Goal: Transaction & Acquisition: Purchase product/service

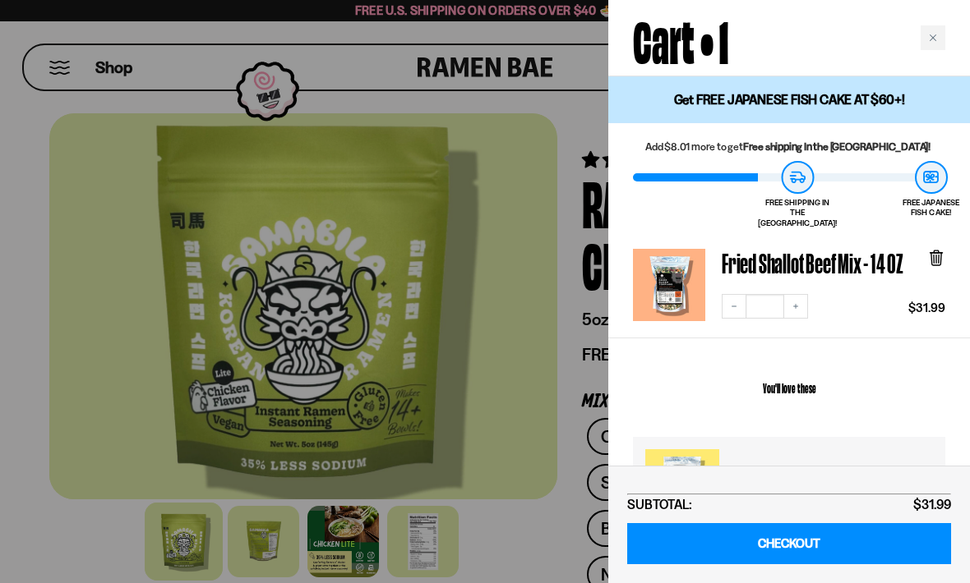
click at [513, 407] on div at bounding box center [485, 291] width 970 height 583
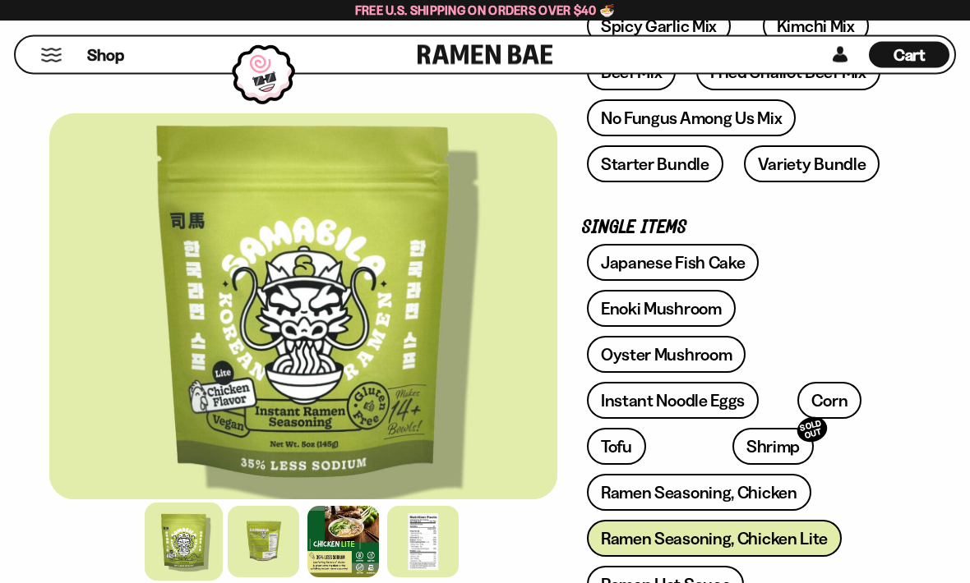
scroll to position [461, 0]
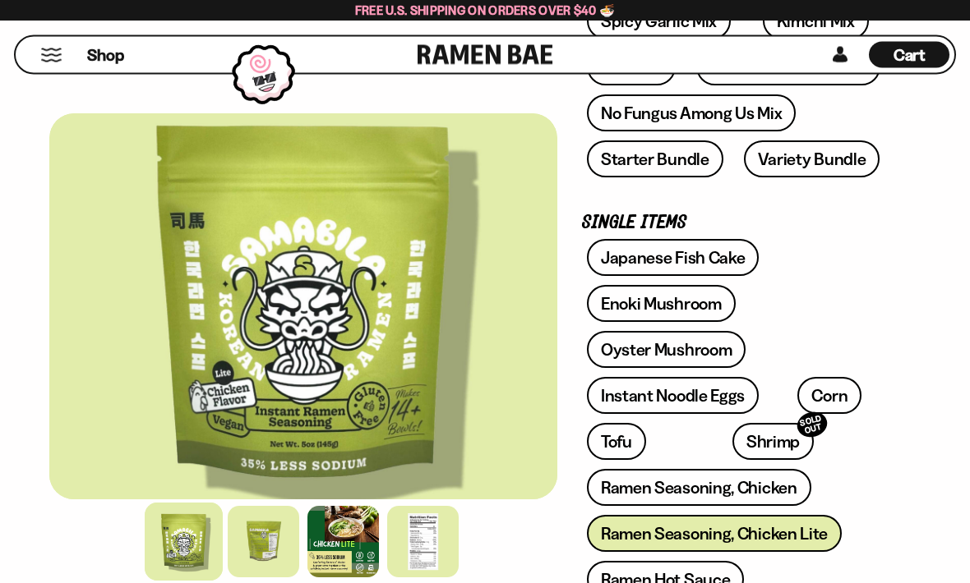
click at [817, 394] on link "Corn" at bounding box center [829, 396] width 64 height 37
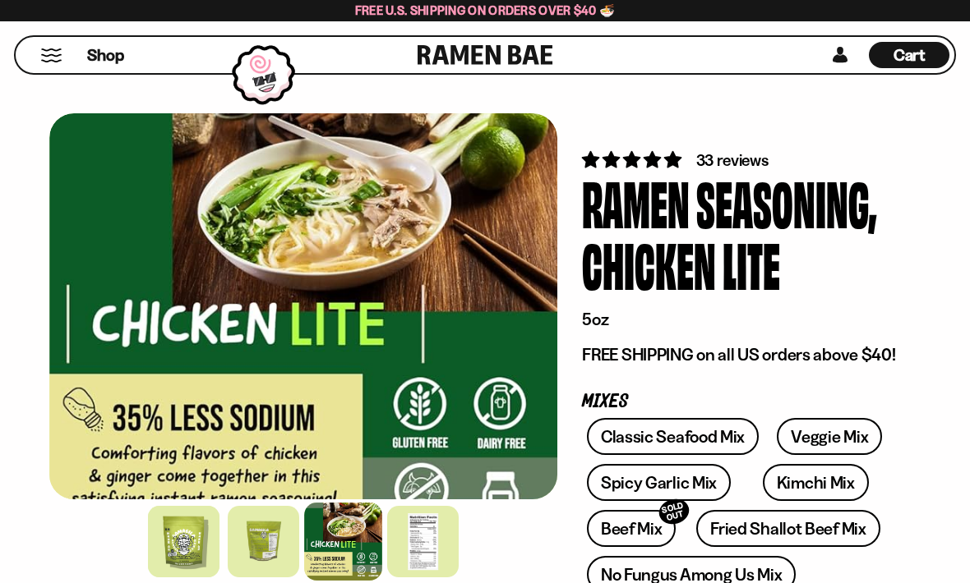
scroll to position [849, 0]
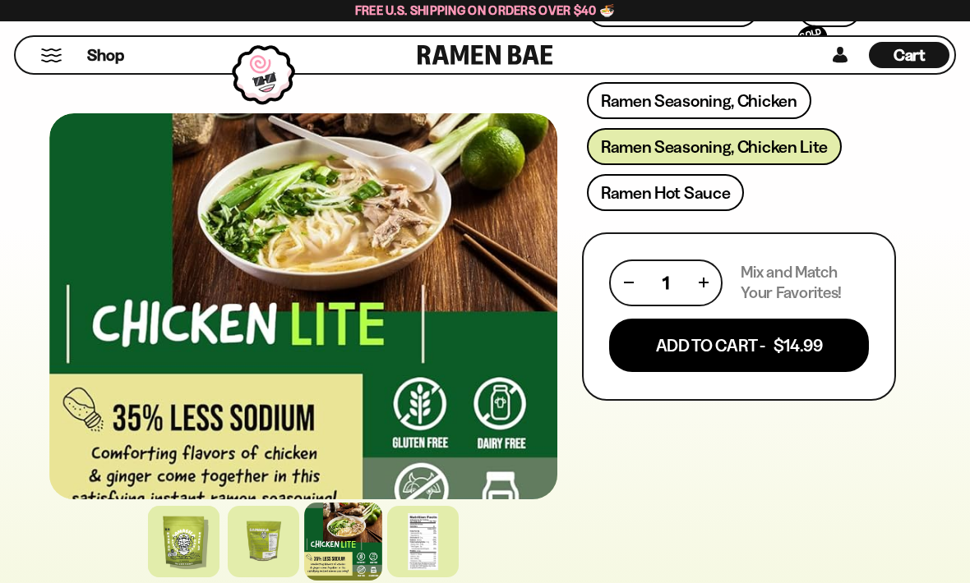
click at [710, 348] on button "Add To Cart - $14.99" at bounding box center [739, 345] width 260 height 53
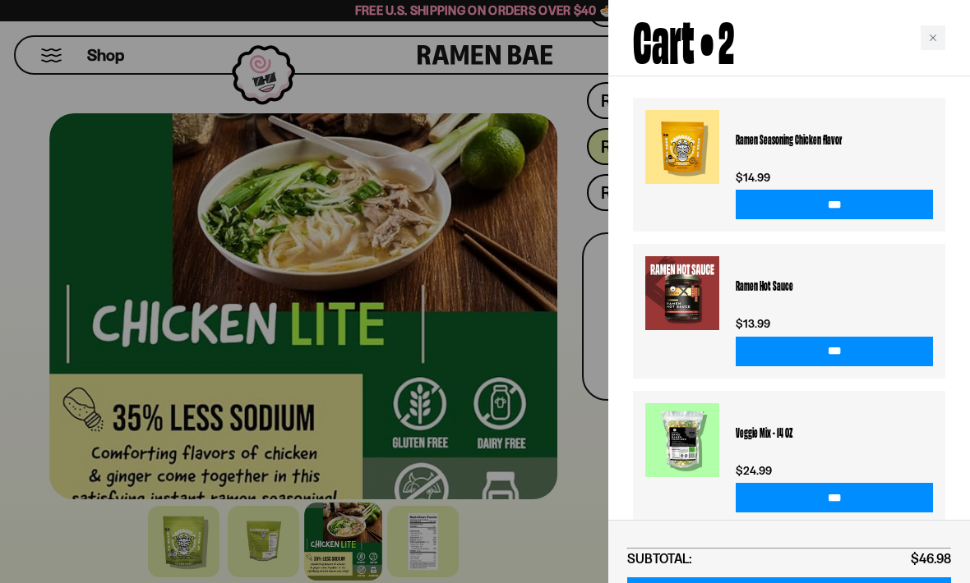
scroll to position [470, 0]
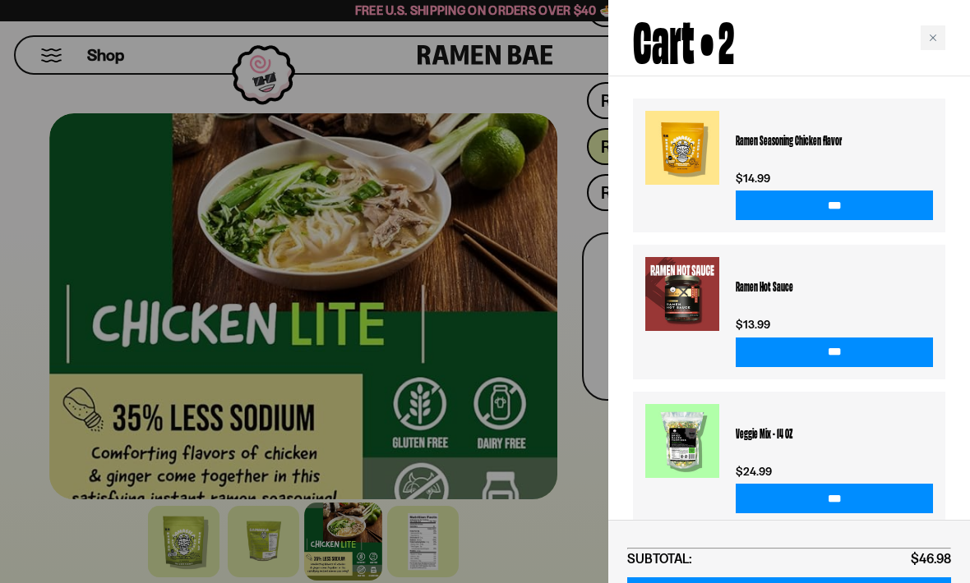
click at [520, 366] on div at bounding box center [485, 291] width 970 height 583
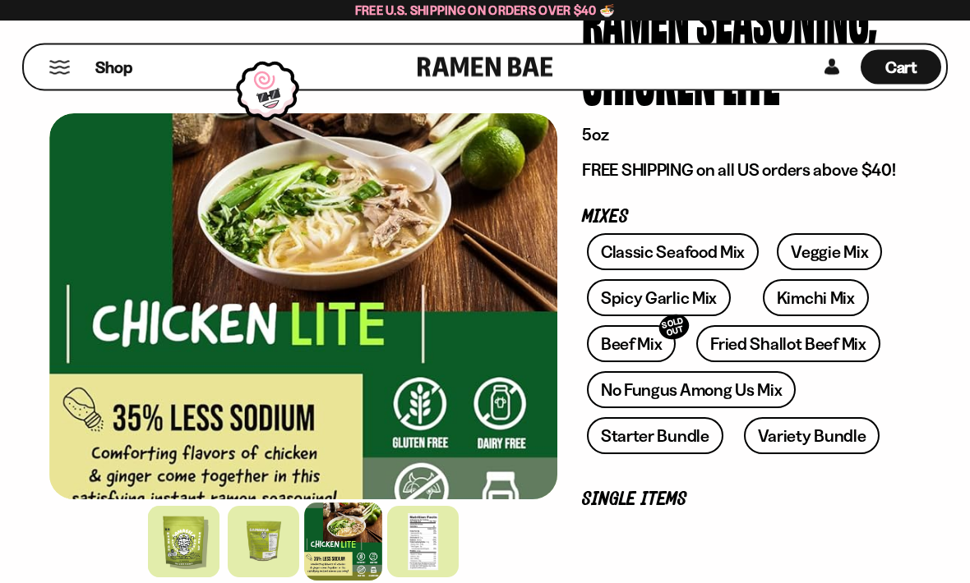
scroll to position [0, 0]
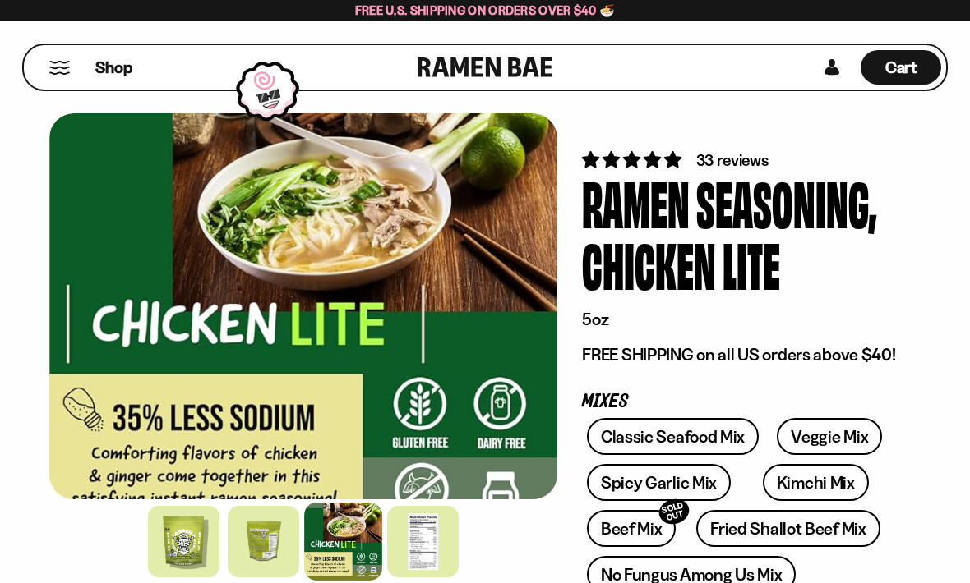
click at [59, 73] on button "Mobile Menu Trigger" at bounding box center [59, 68] width 22 height 14
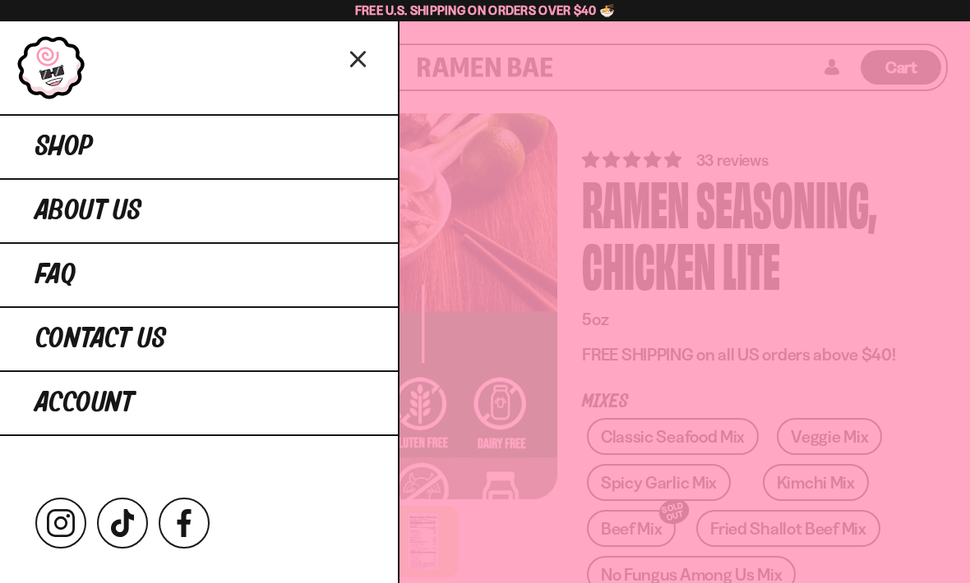
click at [297, 142] on link "Shop" at bounding box center [199, 146] width 398 height 64
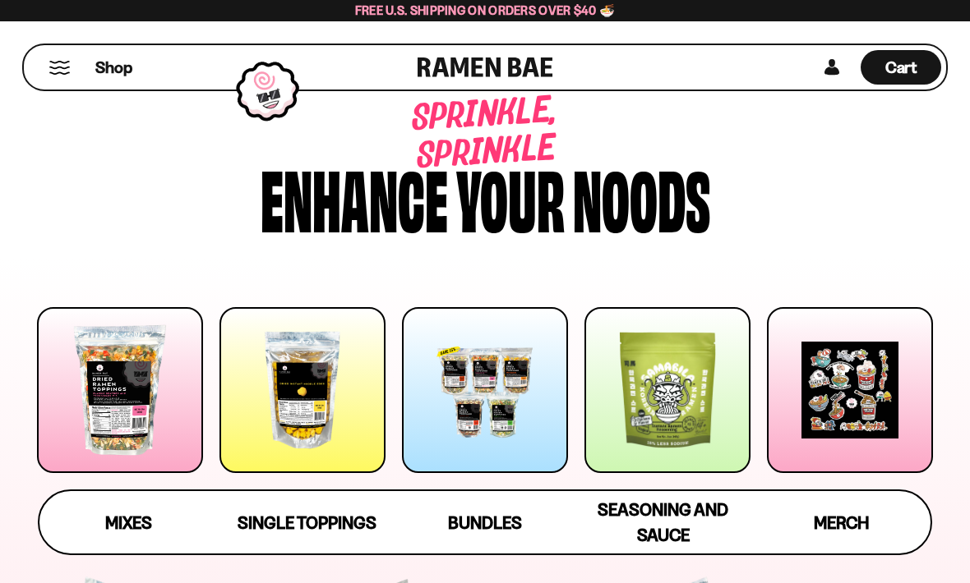
click at [694, 524] on div "Seasoning and Sauce" at bounding box center [662, 522] width 145 height 51
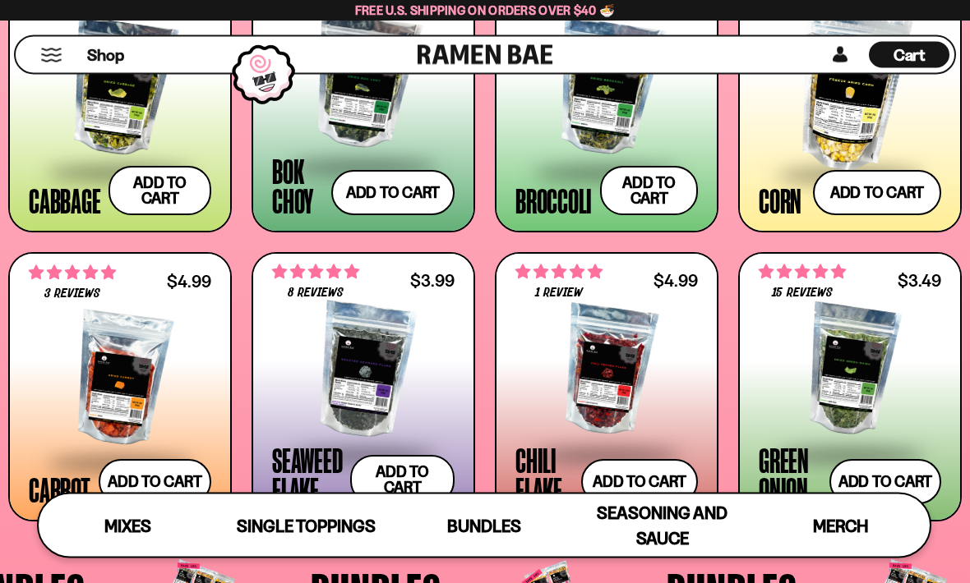
scroll to position [2250, 0]
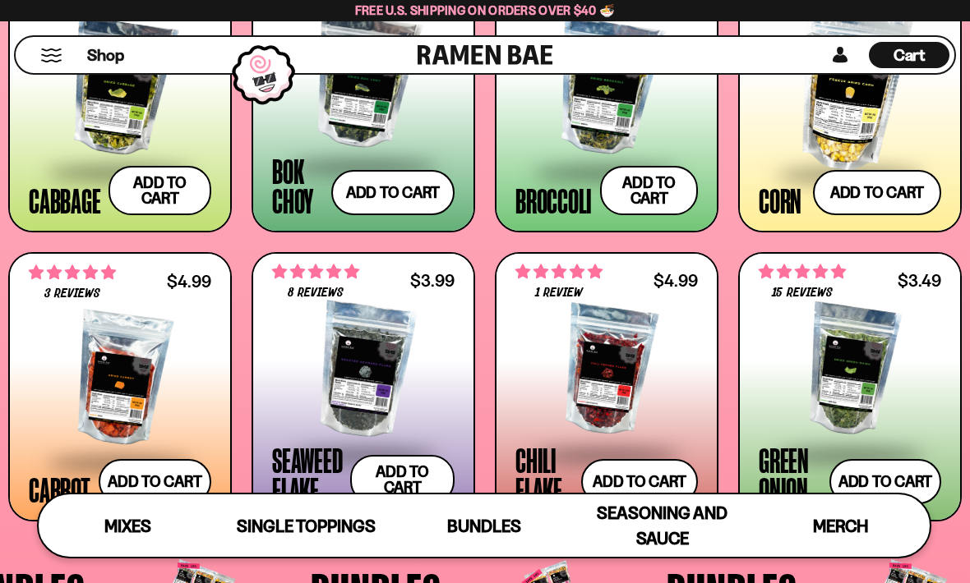
click at [183, 497] on button "Add to cart Add — Regular price $4.99 Regular price Sale price $4.99 Unit price…" at bounding box center [155, 481] width 113 height 45
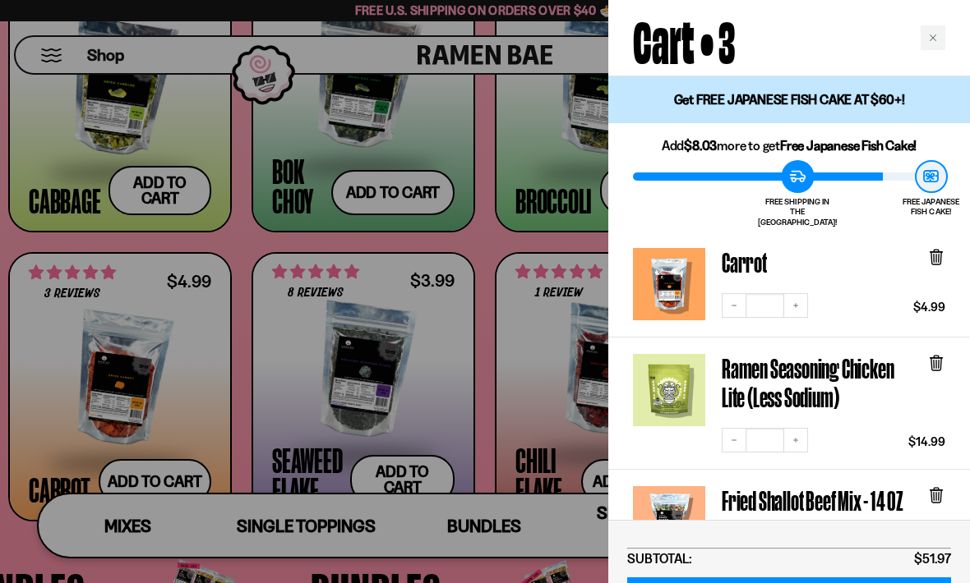
click at [941, 360] on icon at bounding box center [936, 363] width 18 height 18
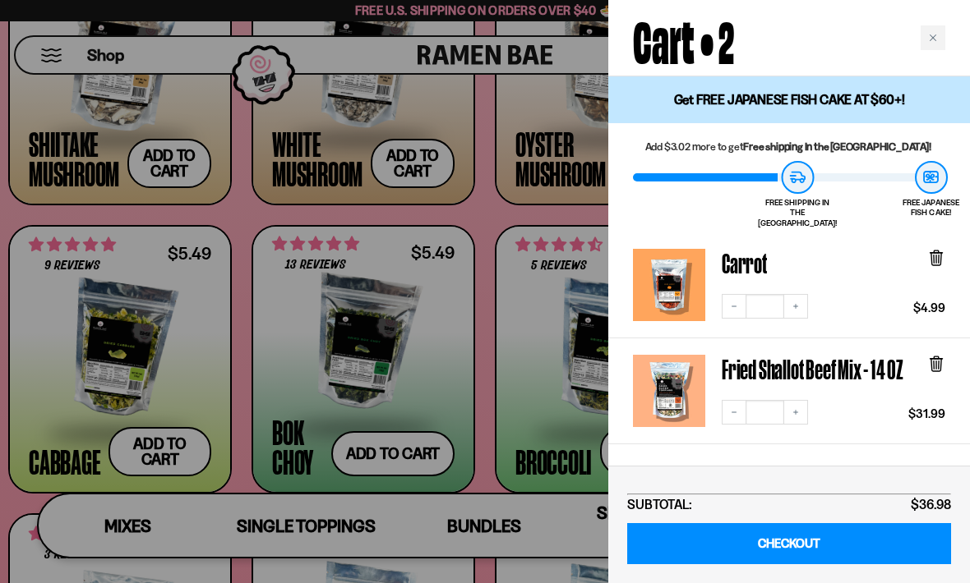
scroll to position [1986, 0]
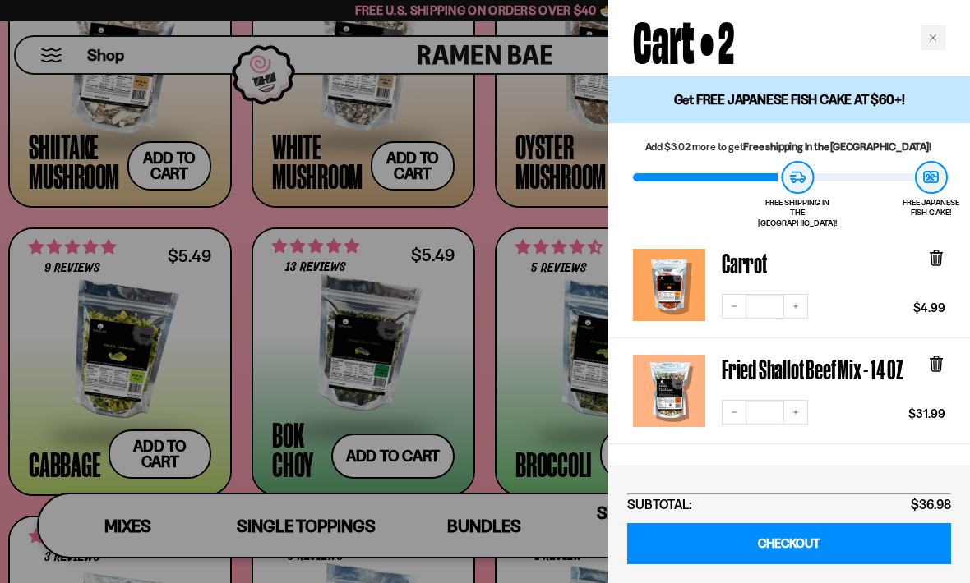
click at [472, 491] on div at bounding box center [485, 291] width 970 height 583
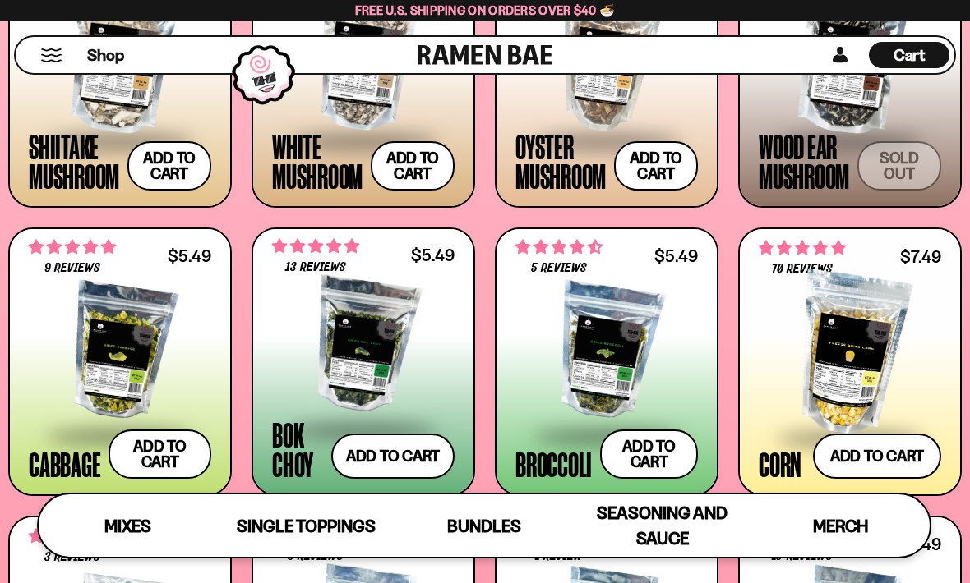
click at [921, 453] on button "Add to cart Add — Regular price $7.49 Regular price Sale price $7.49 Unit price…" at bounding box center [877, 456] width 128 height 45
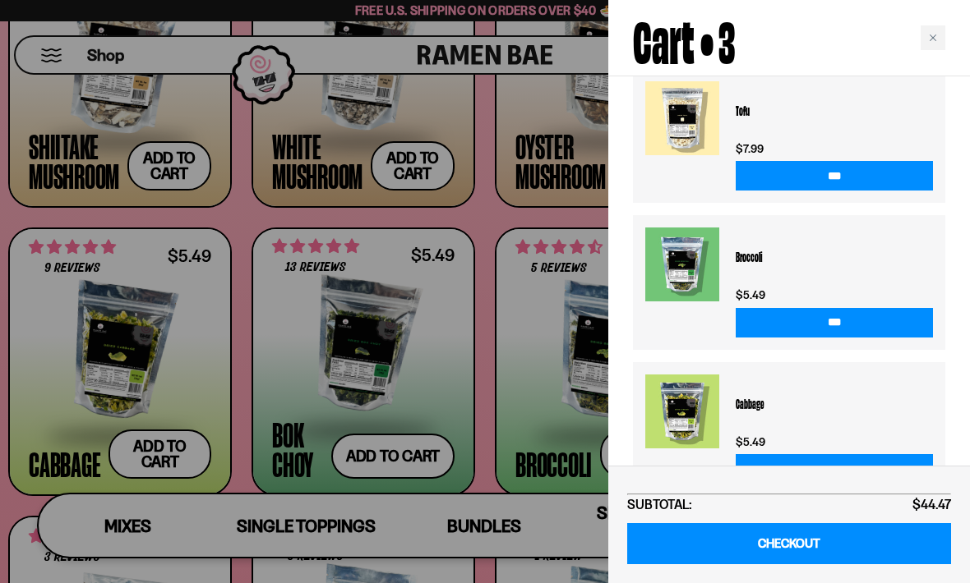
scroll to position [580, 0]
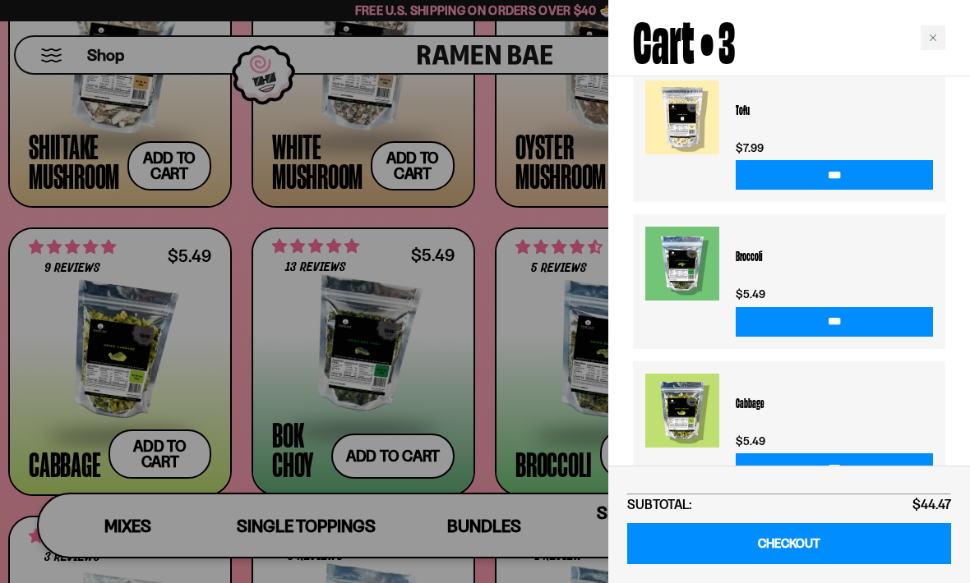
click at [865, 554] on link "CHECKOUT" at bounding box center [789, 544] width 324 height 42
